Goal: Information Seeking & Learning: Learn about a topic

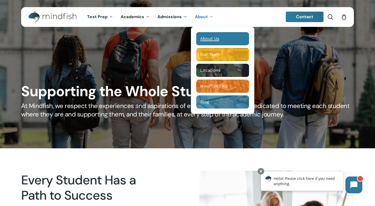
click at [208, 37] on span "About Us" at bounding box center [209, 38] width 19 height 5
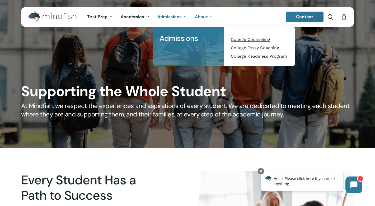
click at [248, 39] on span "College Counseling" at bounding box center [250, 39] width 39 height 5
click at [250, 39] on span "College Counseling" at bounding box center [250, 39] width 39 height 5
click at [241, 39] on span "College Counseling" at bounding box center [250, 39] width 39 height 5
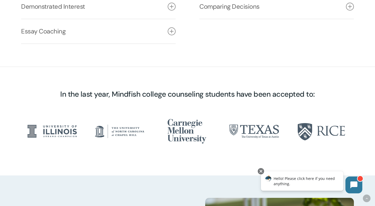
scroll to position [903, 0]
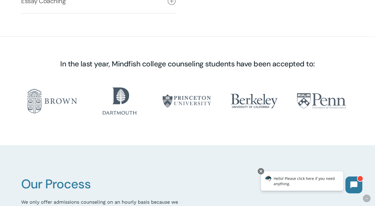
scroll to position [933, 0]
